Goal: Information Seeking & Learning: Learn about a topic

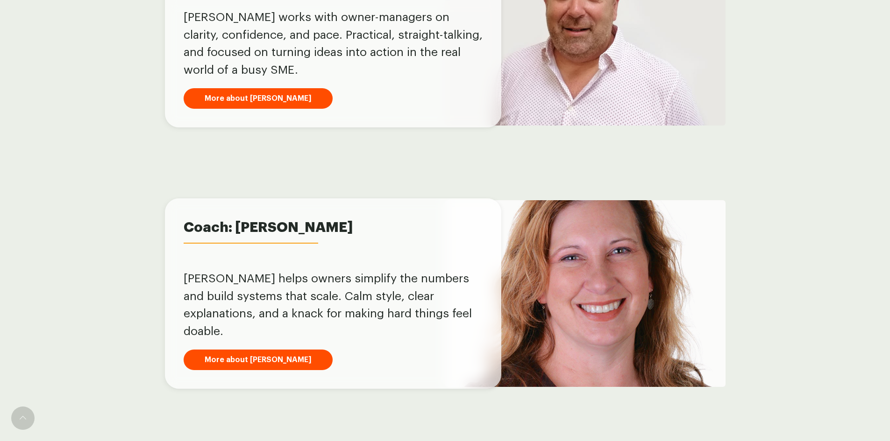
scroll to position [632, 0]
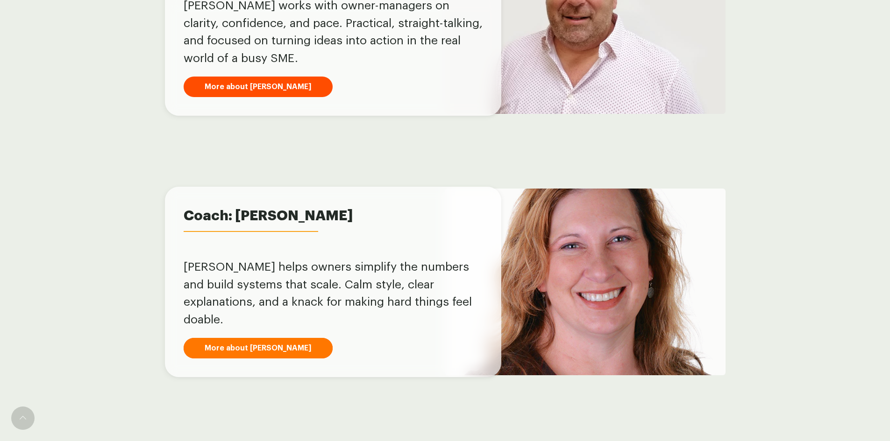
click at [235, 338] on link "More about [PERSON_NAME]" at bounding box center [258, 348] width 149 height 21
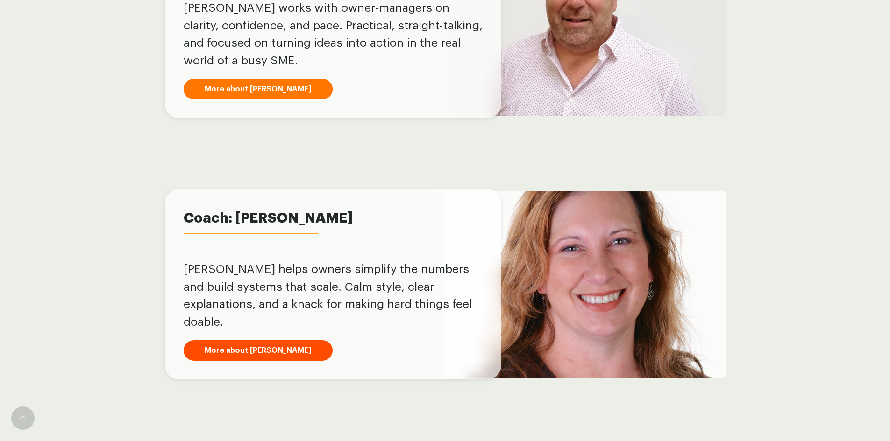
click at [224, 81] on link "More about [PERSON_NAME]" at bounding box center [258, 89] width 149 height 21
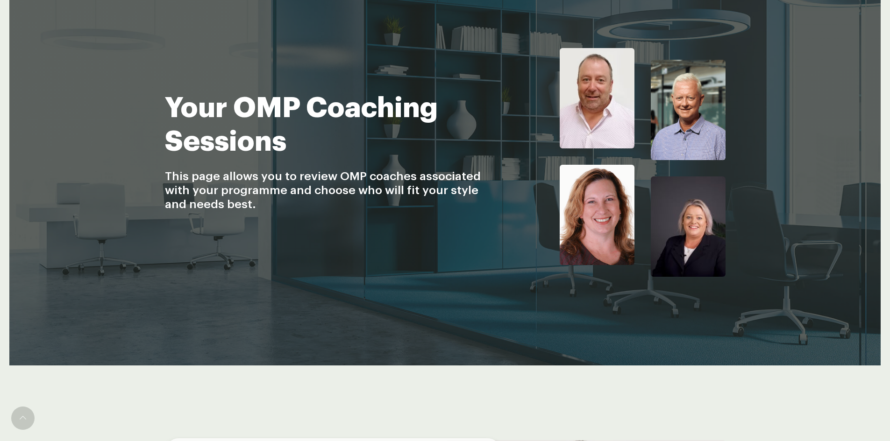
scroll to position [113, 0]
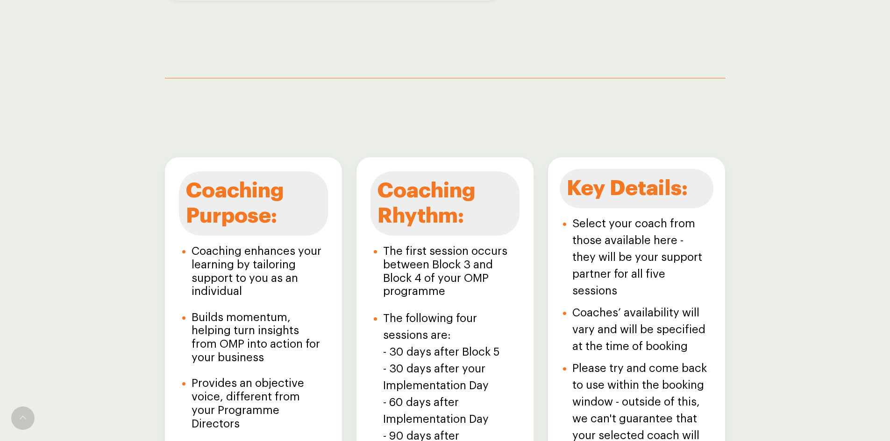
scroll to position [959, 0]
